Goal: Task Accomplishment & Management: Manage account settings

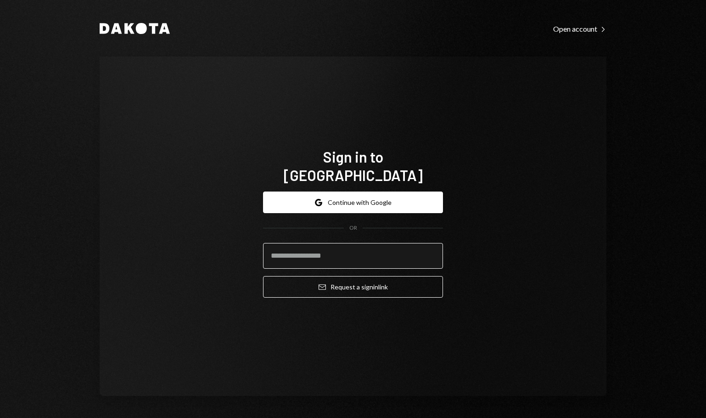
click at [346, 246] on input "email" at bounding box center [353, 256] width 180 height 26
type input "**********"
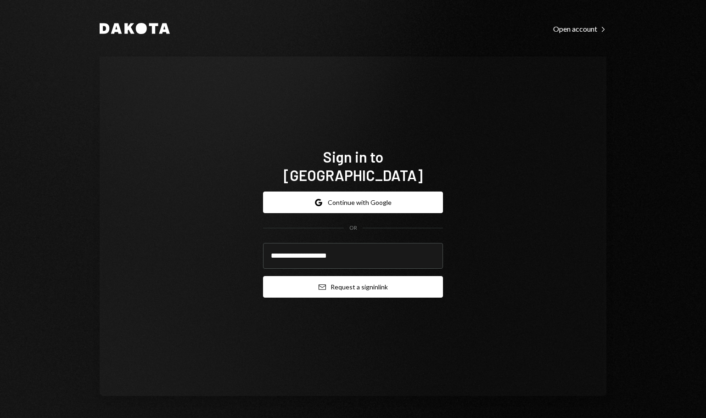
click at [379, 276] on button "Email Request a sign in link" at bounding box center [353, 287] width 180 height 22
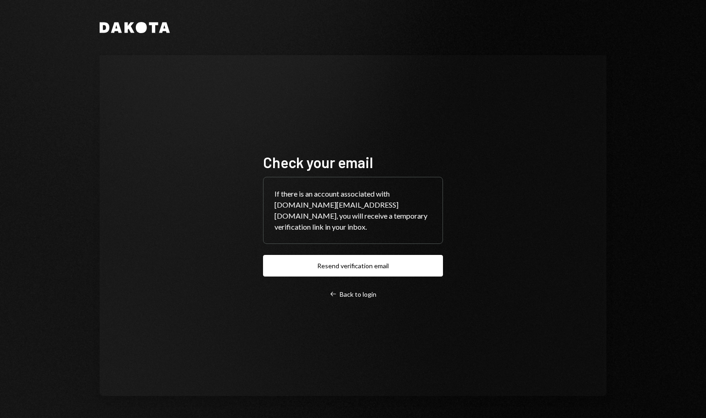
click at [608, 112] on div "Dakota Check your email If there is an account associated with [DOMAIN_NAME][EM…" at bounding box center [353, 209] width 551 height 418
